Goal: Register for event/course

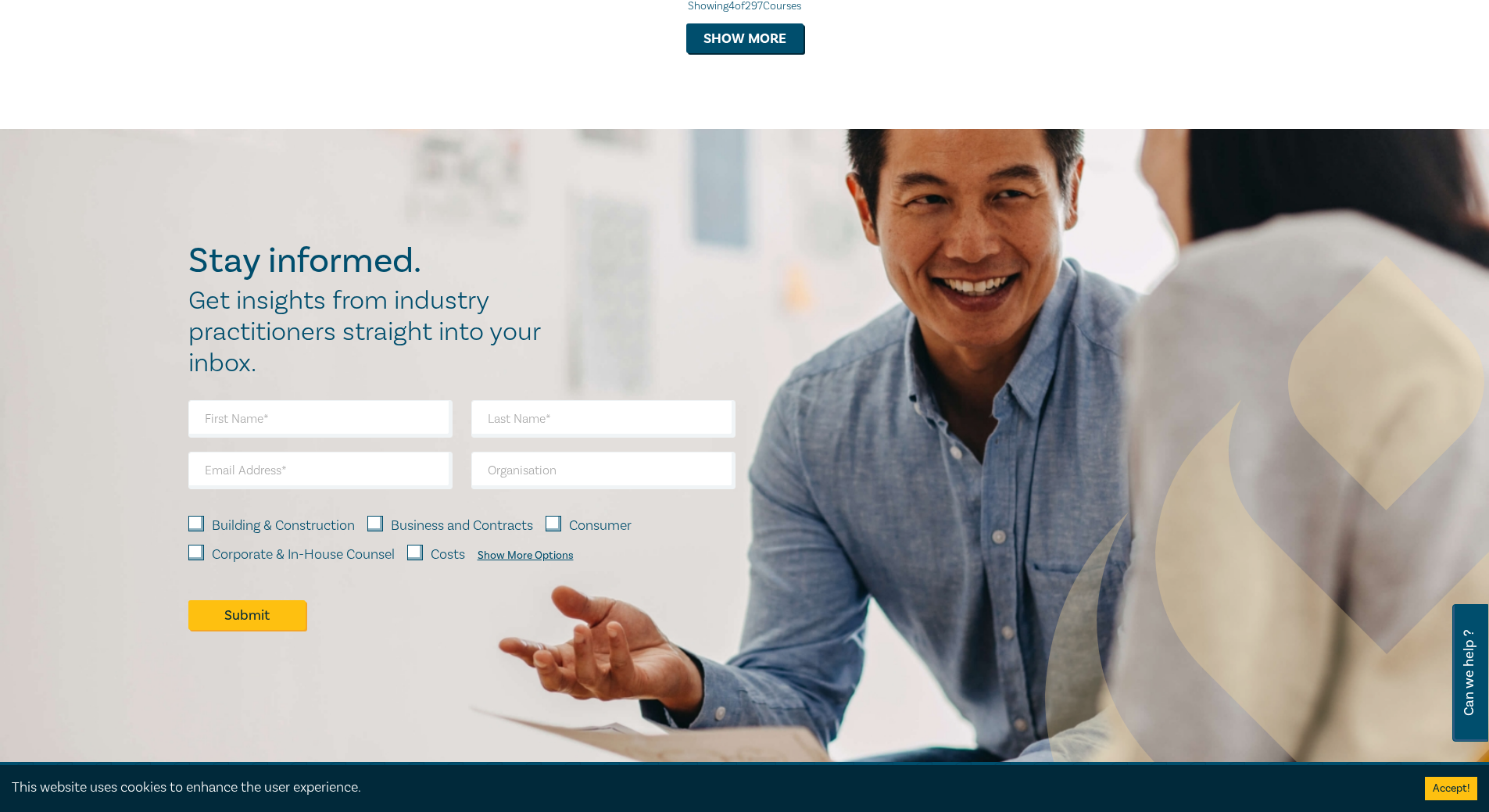
scroll to position [1307, 0]
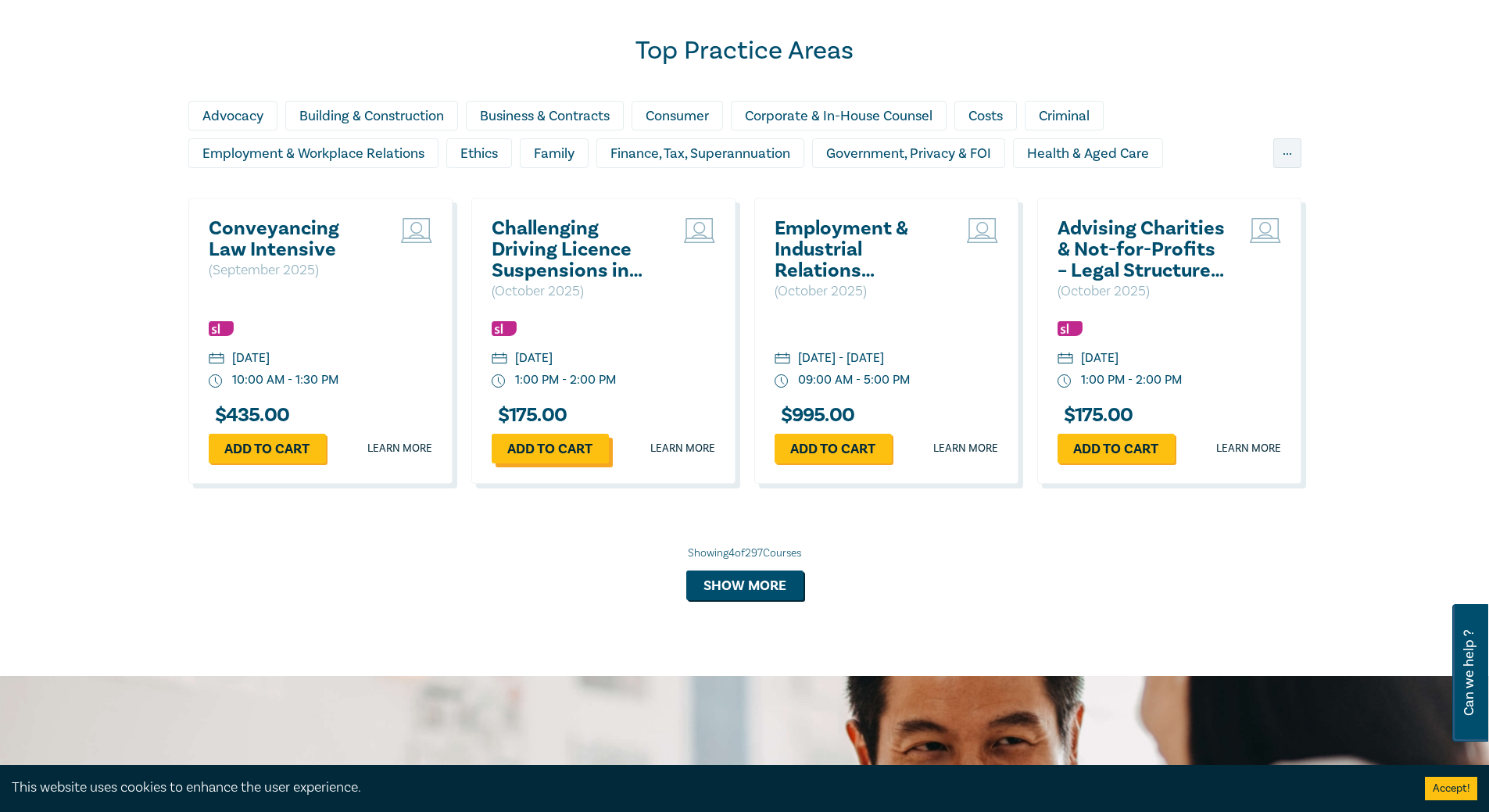
click at [555, 448] on link "Add to cart" at bounding box center [550, 448] width 117 height 30
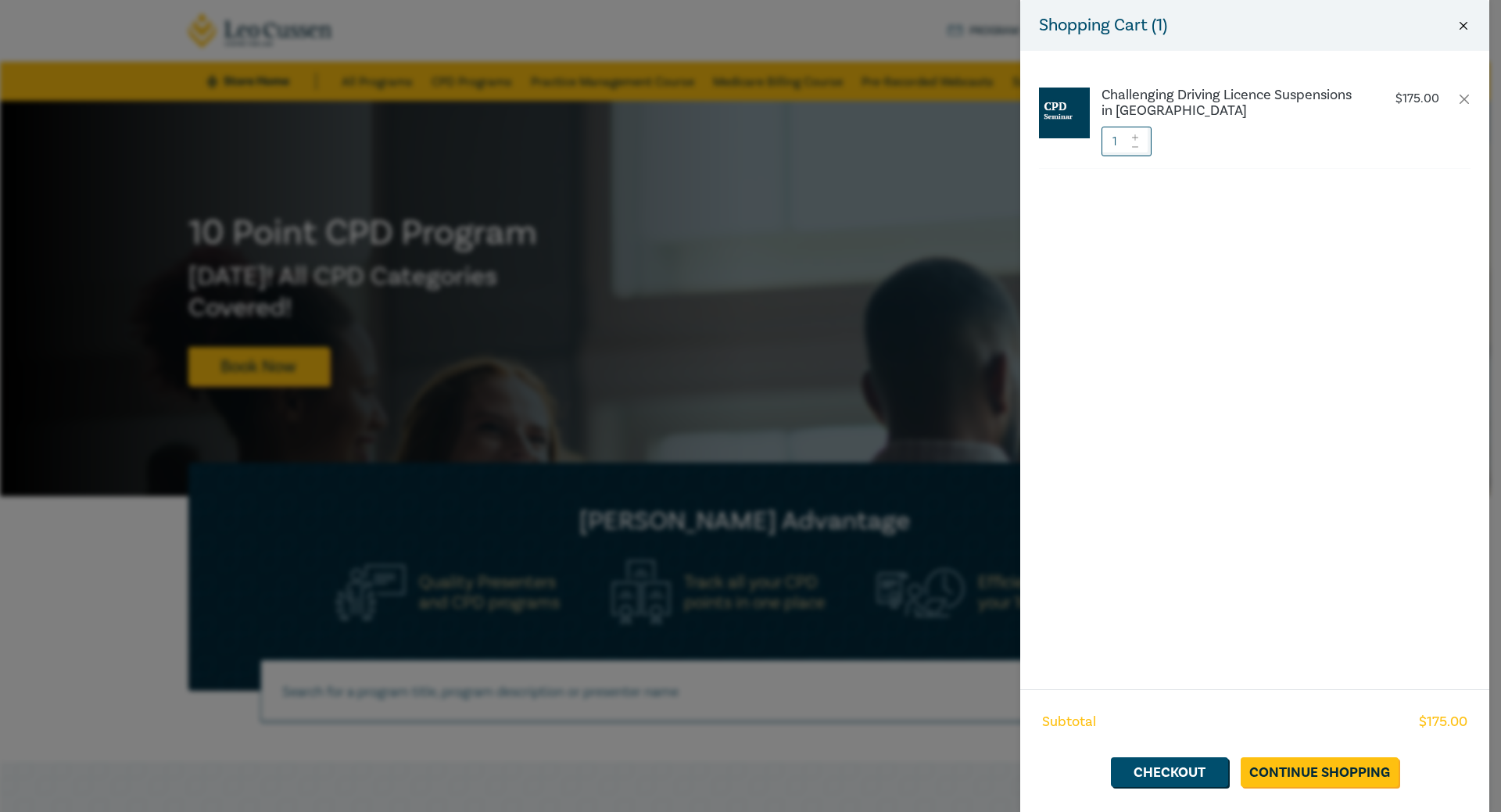
click at [1463, 27] on button "Close" at bounding box center [1463, 26] width 14 height 14
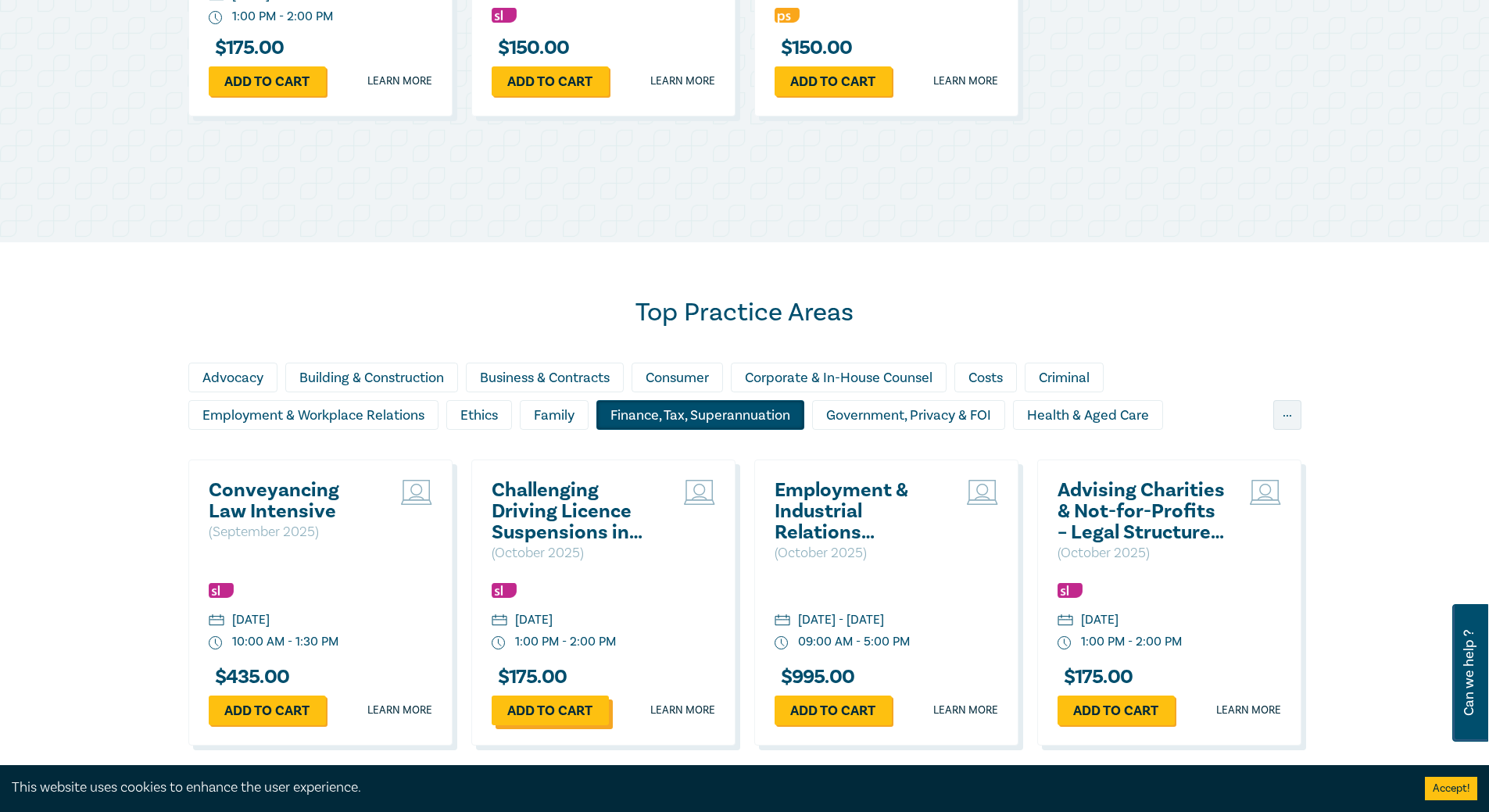
scroll to position [1271, 0]
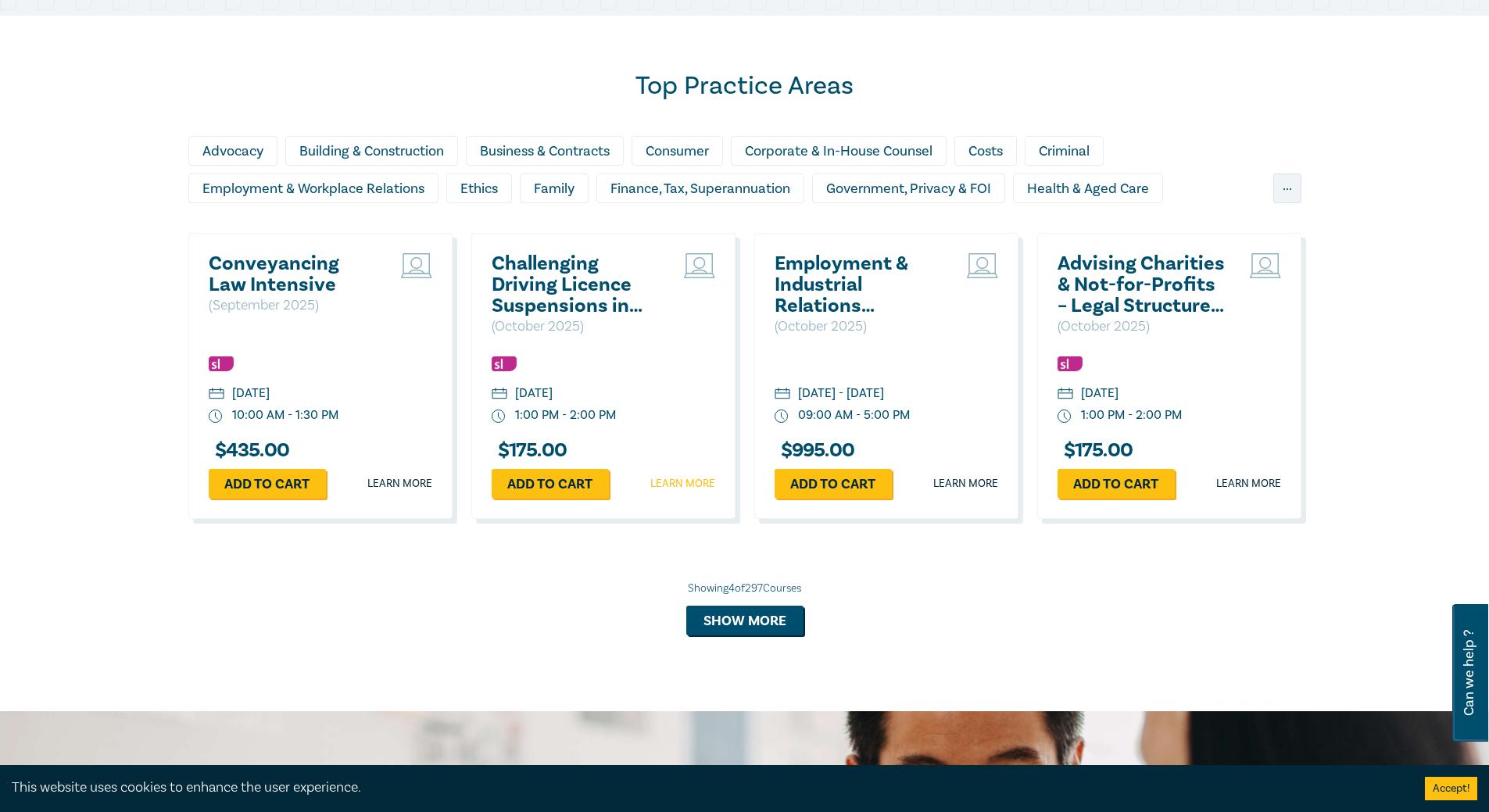
click at [679, 484] on link "Learn more" at bounding box center [683, 484] width 65 height 16
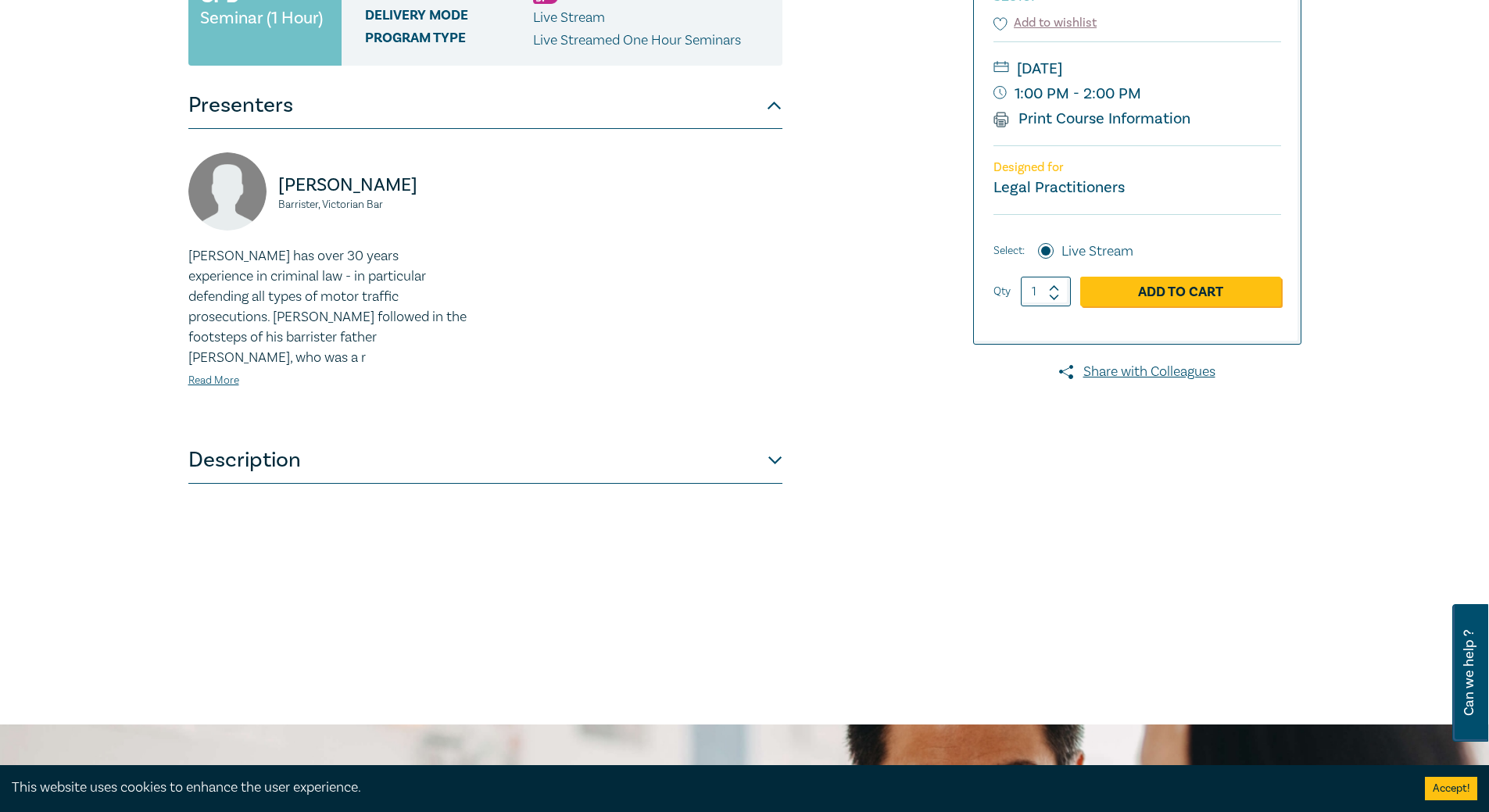
scroll to position [313, 0]
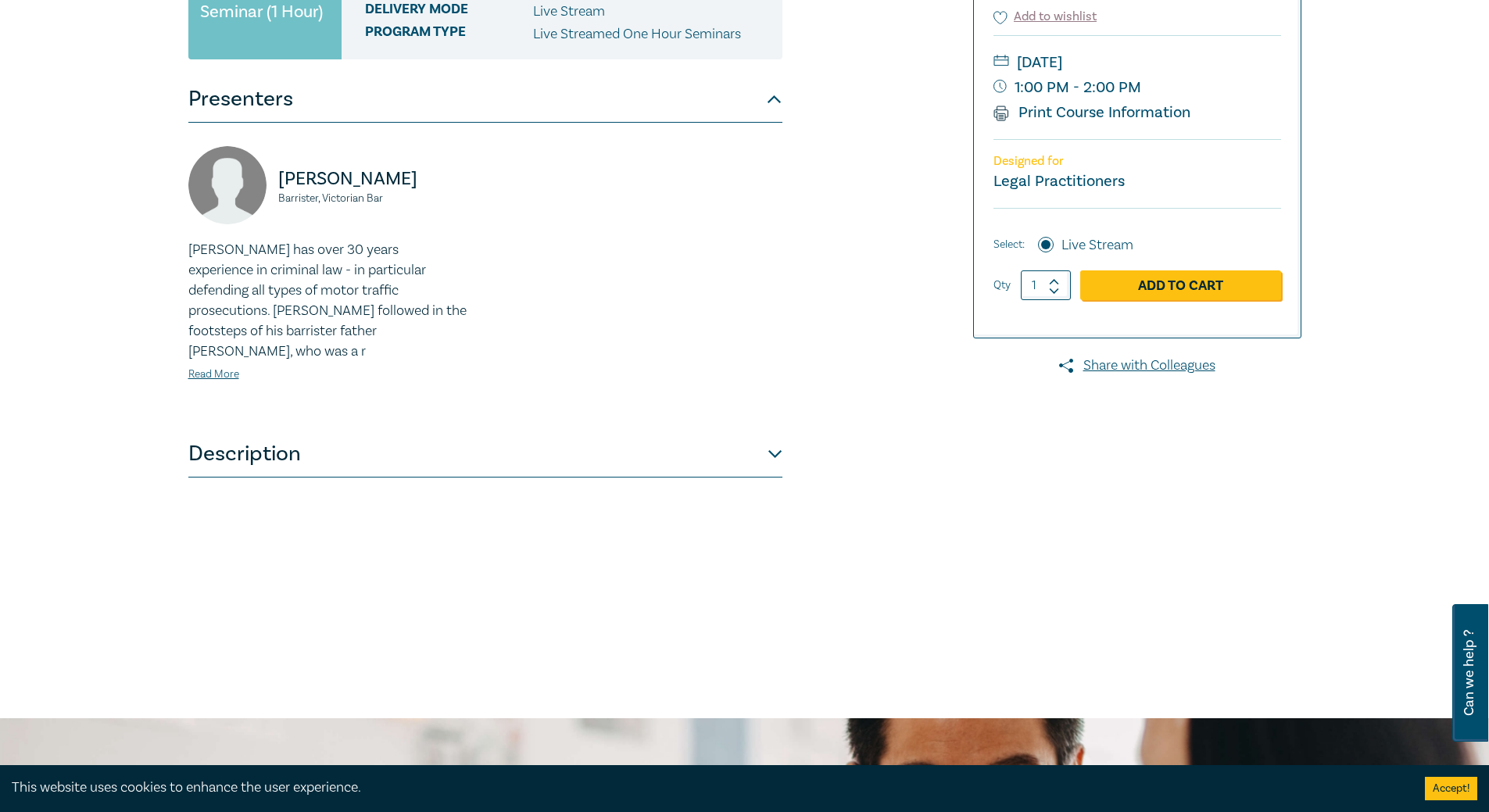
click at [277, 432] on button "Description" at bounding box center [485, 453] width 594 height 46
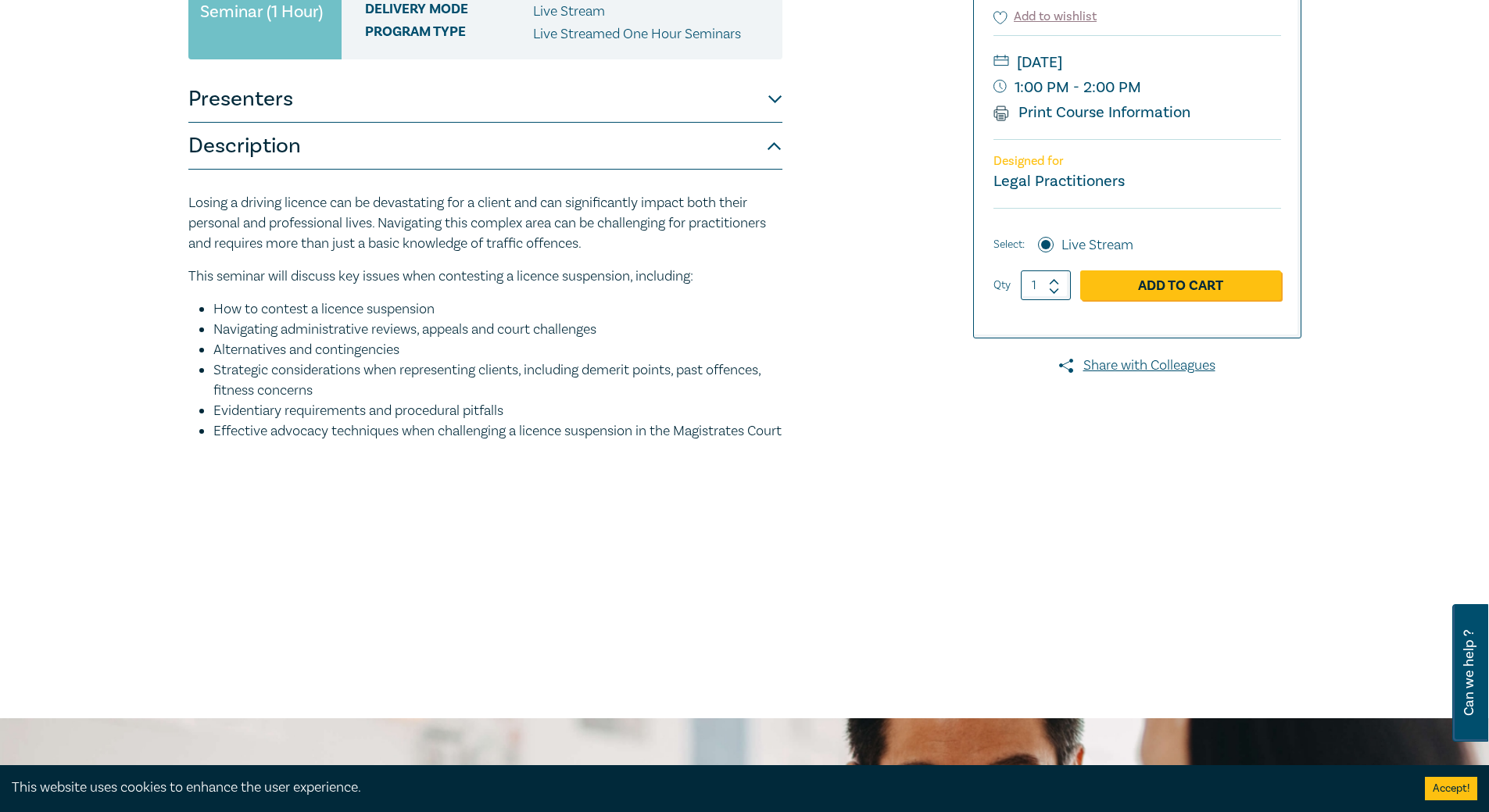
scroll to position [156, 0]
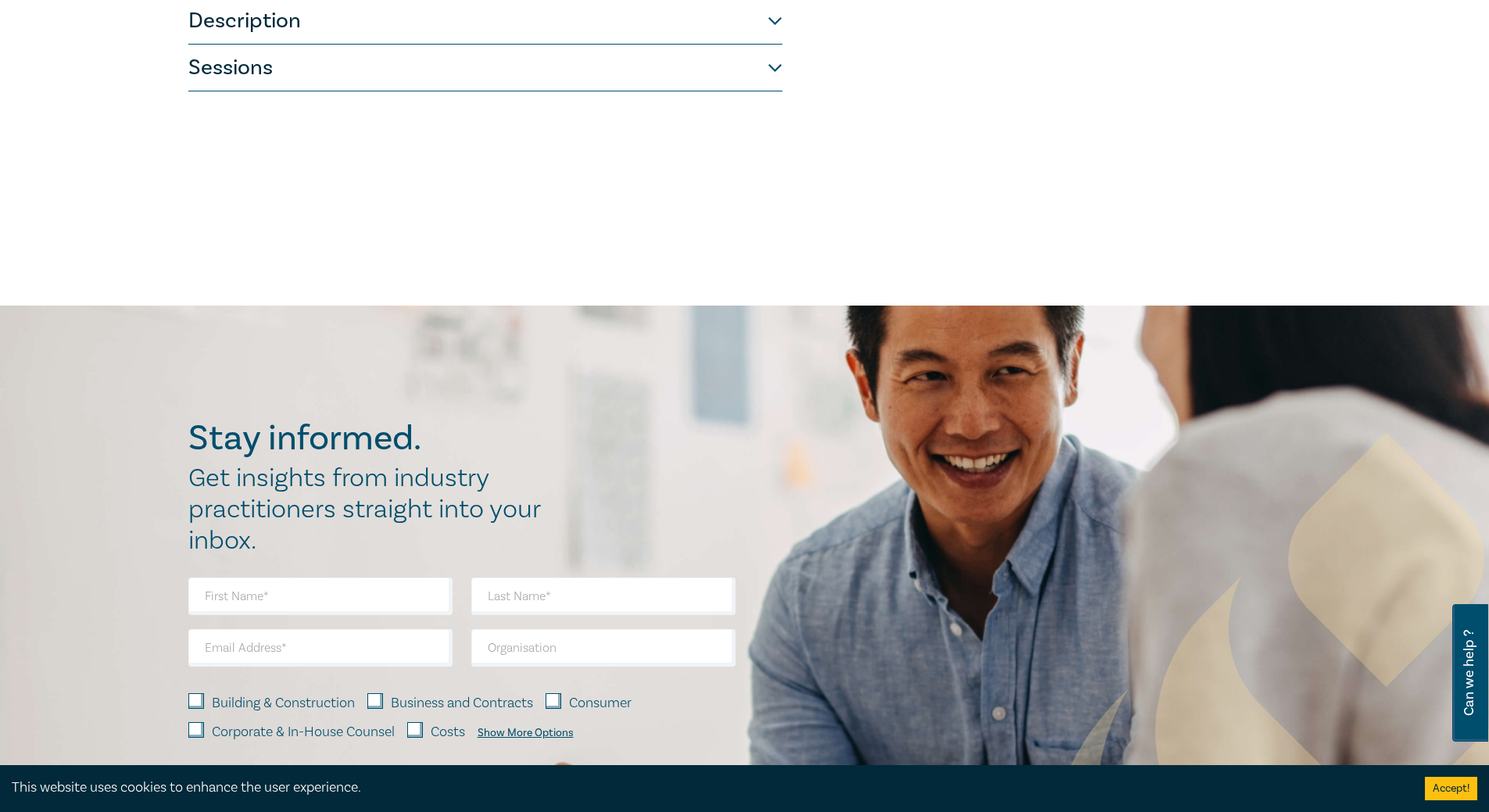
scroll to position [469, 0]
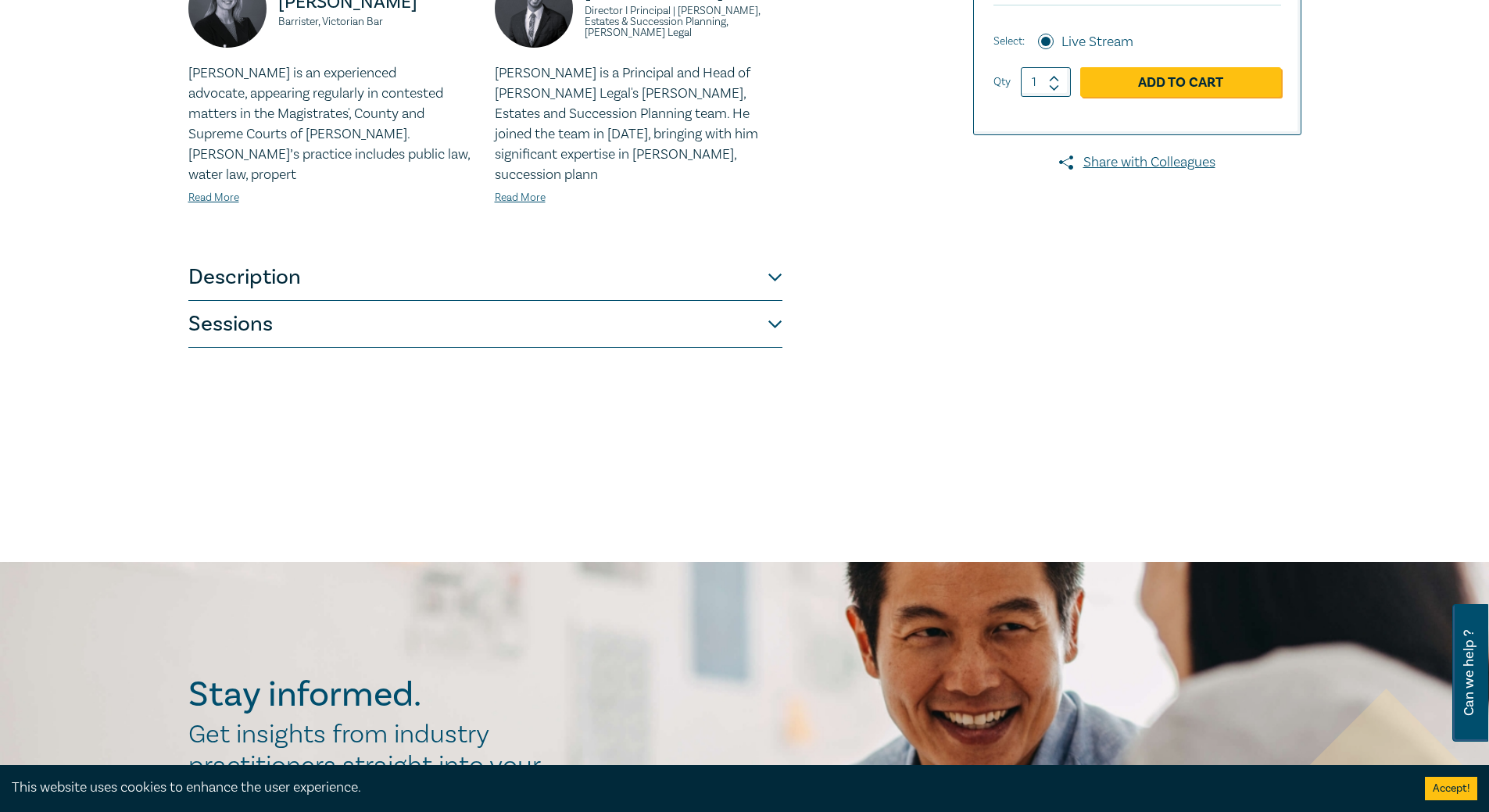
click at [501, 306] on button "Sessions" at bounding box center [485, 323] width 594 height 46
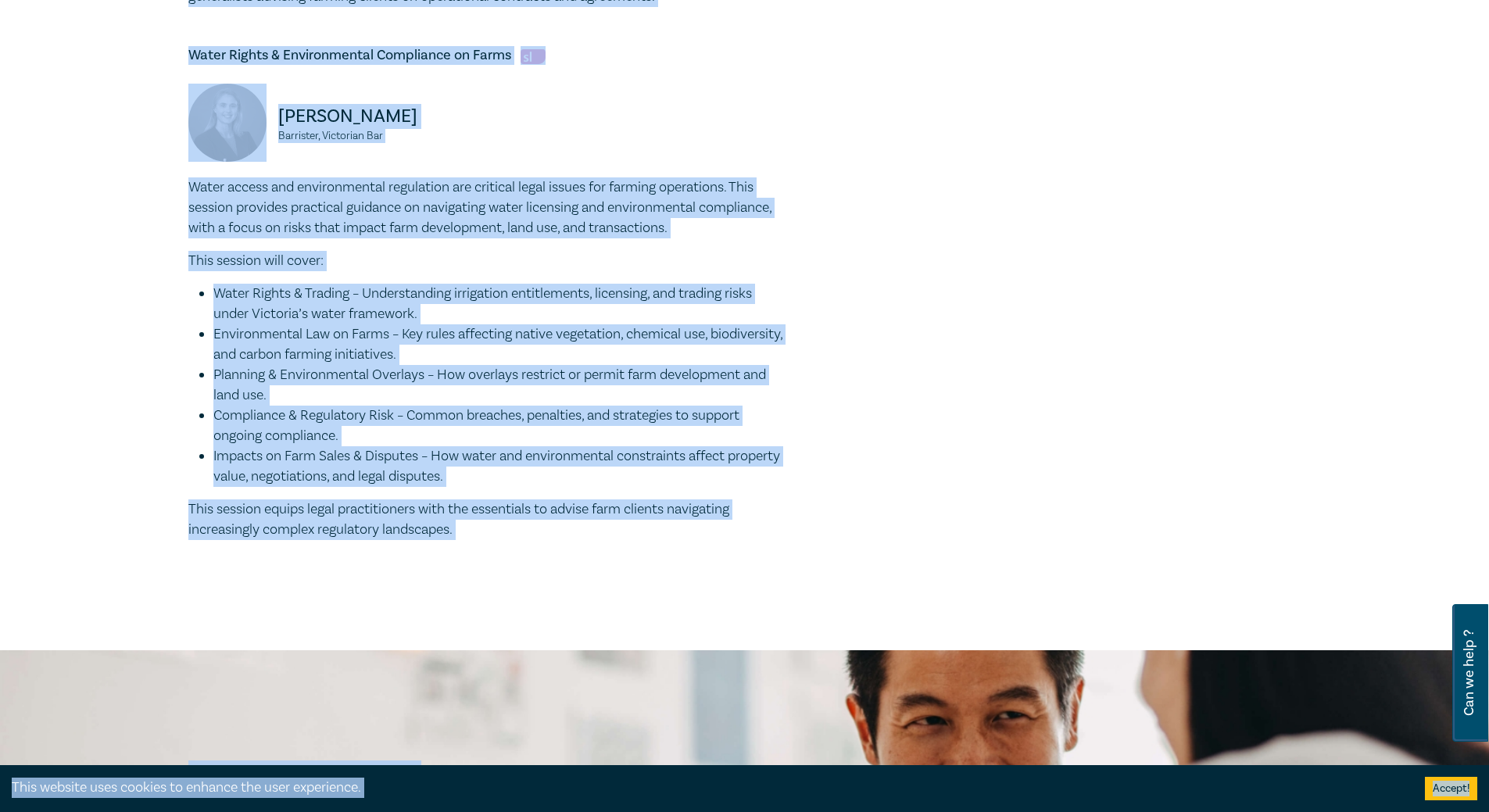
scroll to position [1921, 0]
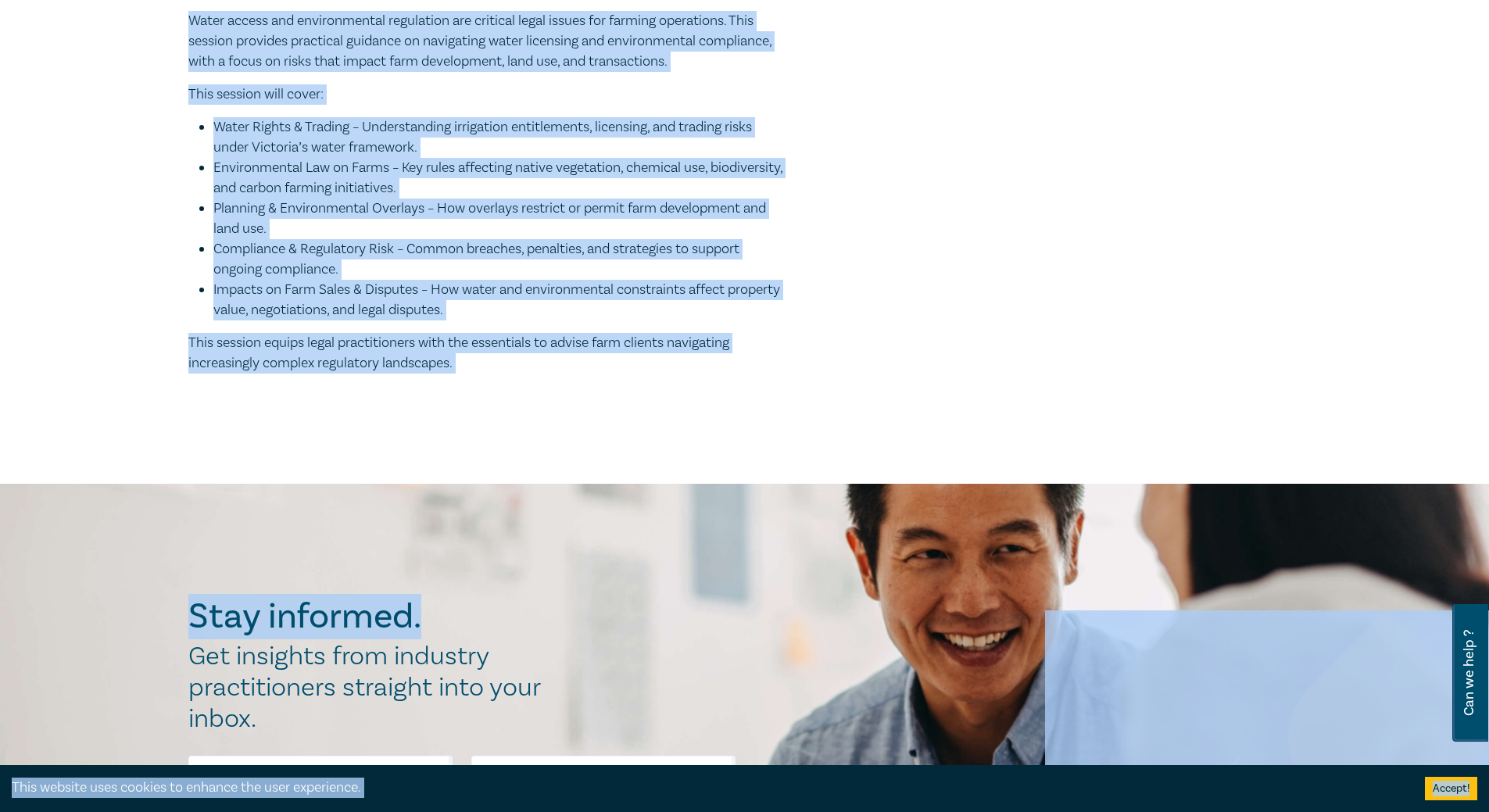
drag, startPoint x: 186, startPoint y: 191, endPoint x: 426, endPoint y: 273, distance: 253.6
copy div "Agribusiness and Rural Law intensive I25058 CPD Intensive (3 Point) CPD Points …"
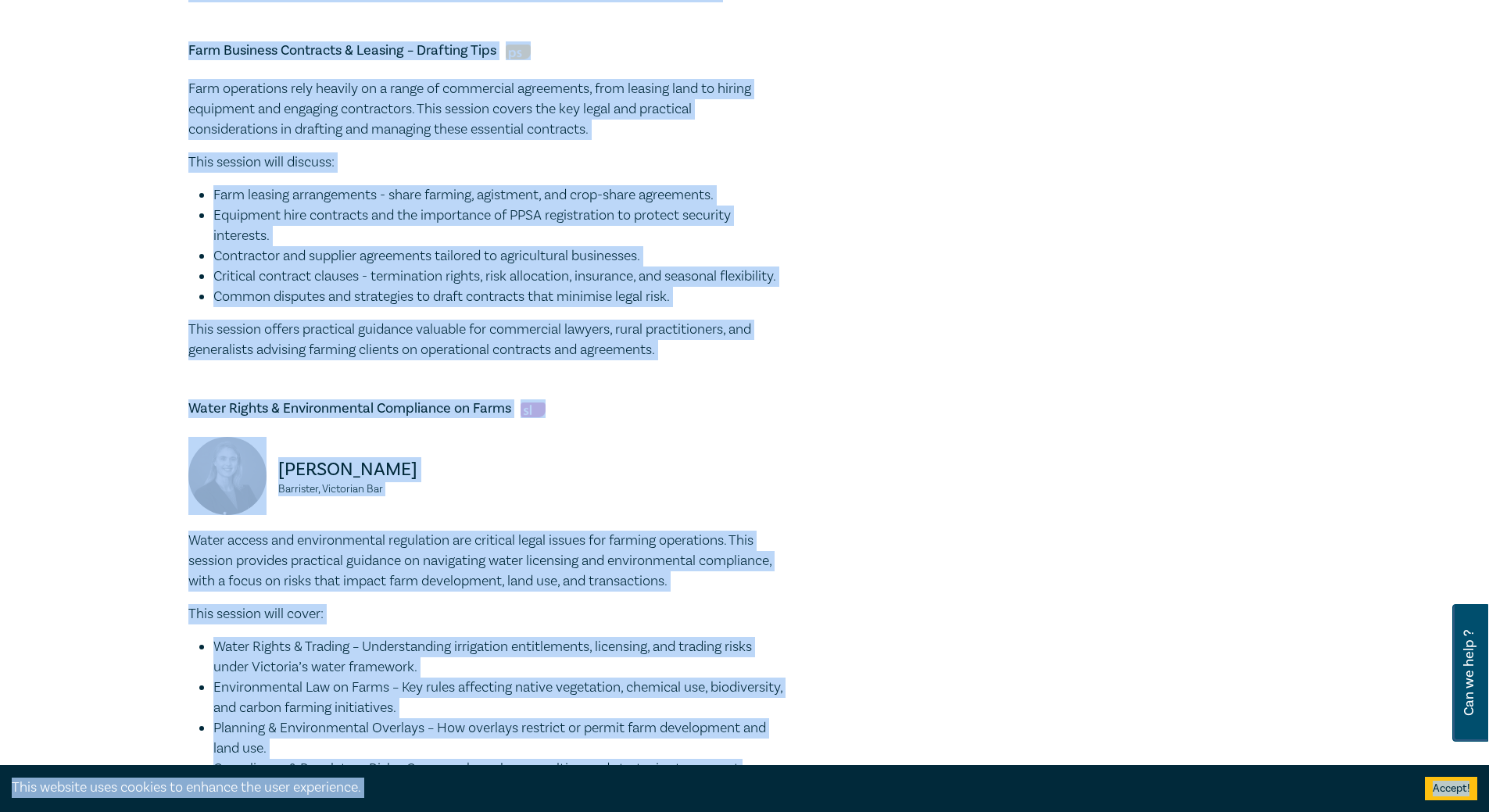
scroll to position [1374, 0]
